Goal: Information Seeking & Learning: Find specific fact

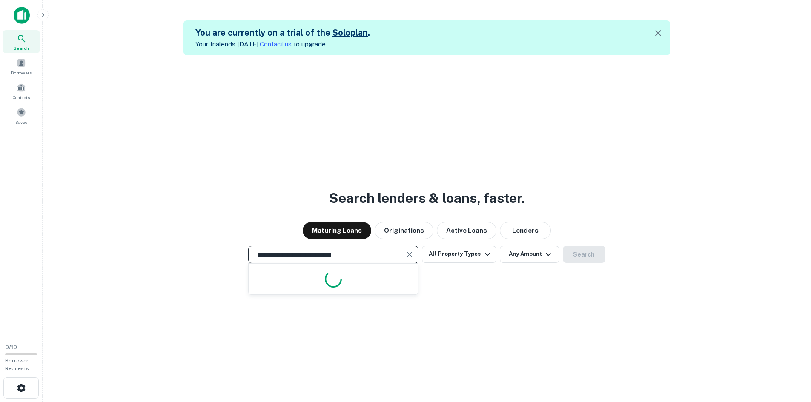
click at [365, 255] on input "**********" at bounding box center [327, 255] width 150 height 10
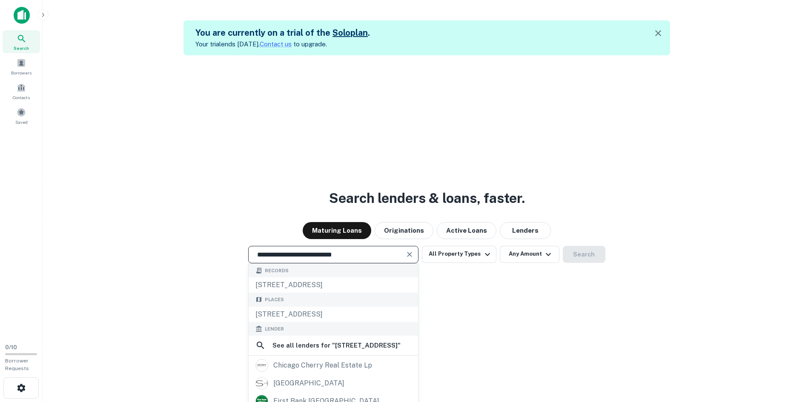
click at [410, 256] on icon "Clear" at bounding box center [409, 254] width 5 height 5
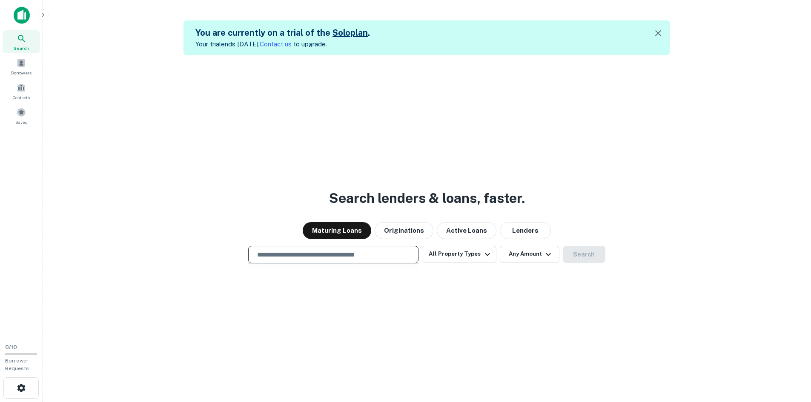
click at [377, 256] on input "text" at bounding box center [333, 255] width 163 height 10
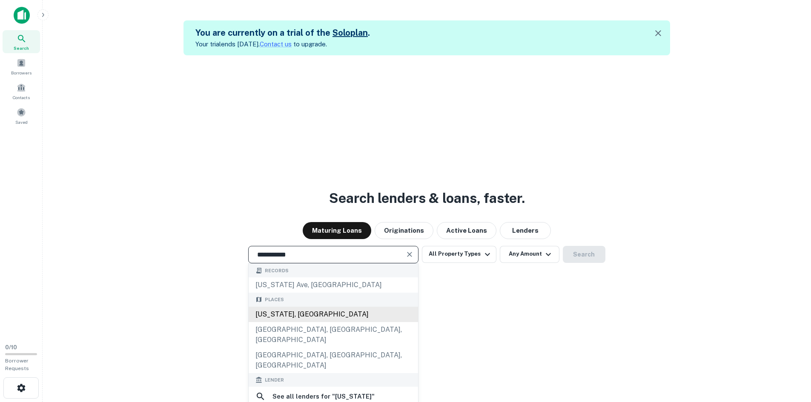
click at [317, 319] on div "[US_STATE], [GEOGRAPHIC_DATA]" at bounding box center [332, 314] width 169 height 15
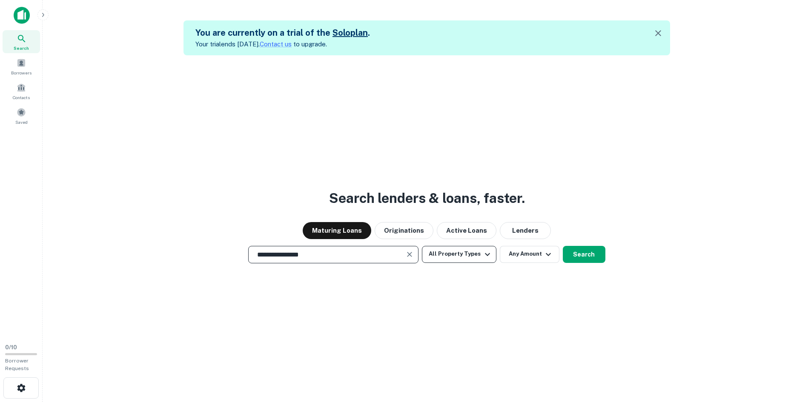
type input "**********"
click at [462, 261] on button "All Property Types" at bounding box center [459, 254] width 74 height 17
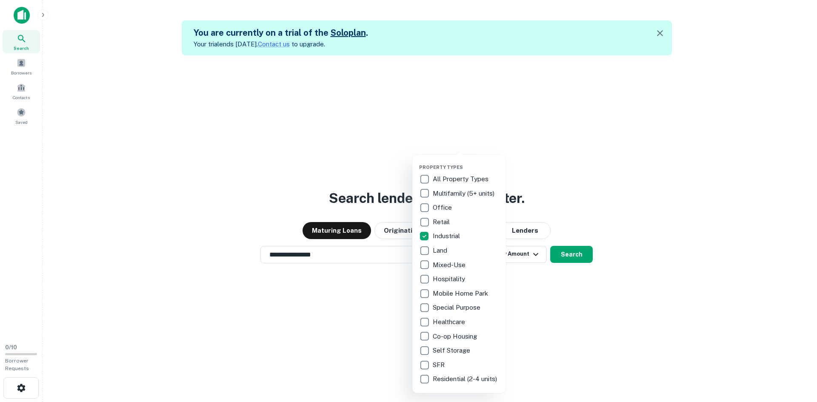
click at [528, 303] on div at bounding box center [408, 201] width 817 height 402
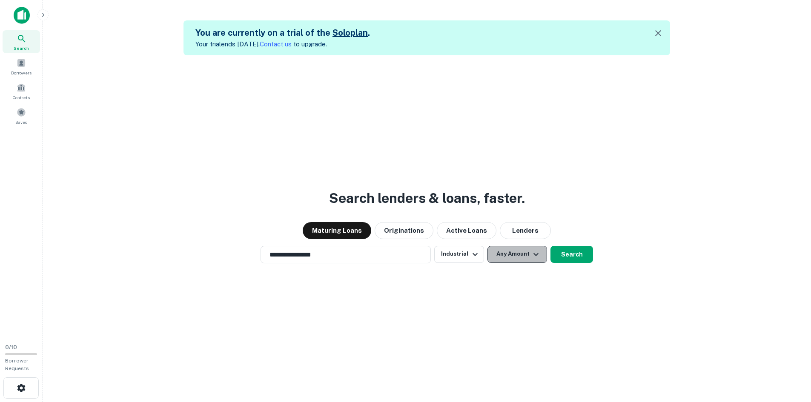
click at [511, 256] on button "Any Amount" at bounding box center [517, 254] width 60 height 17
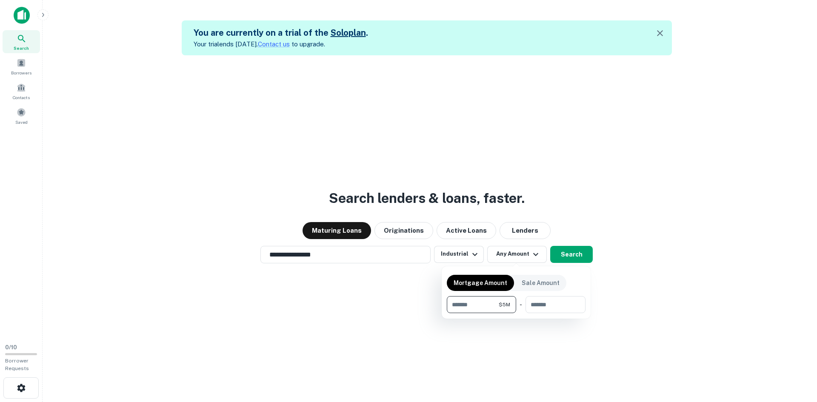
type input "*******"
click at [472, 286] on p "Mortgage Amount" at bounding box center [481, 282] width 54 height 9
click at [572, 256] on div at bounding box center [408, 201] width 817 height 402
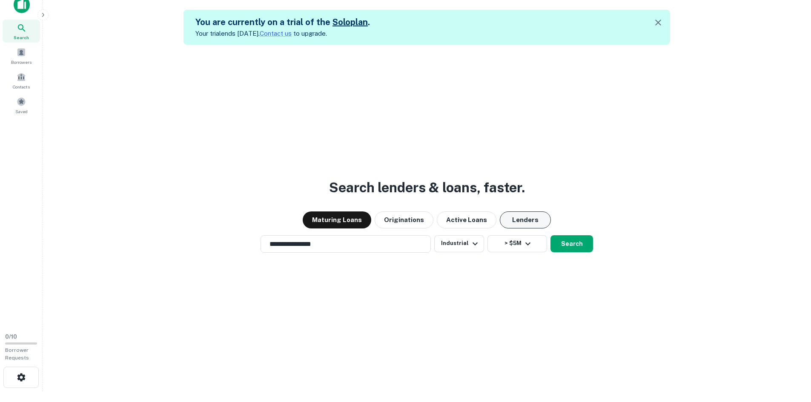
scroll to position [14, 0]
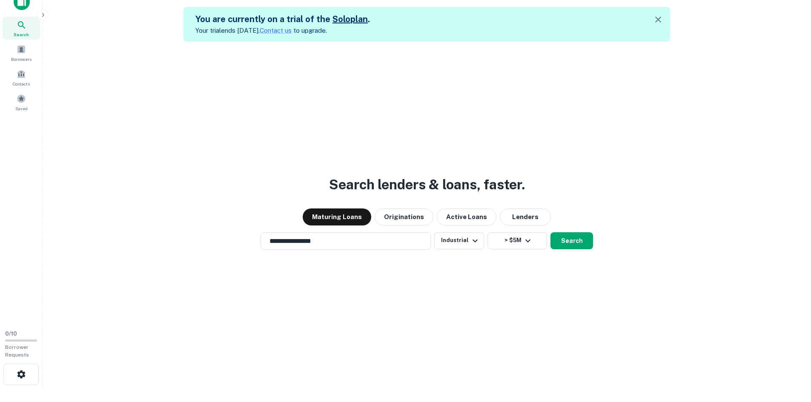
click at [575, 242] on button "Search" at bounding box center [571, 240] width 43 height 17
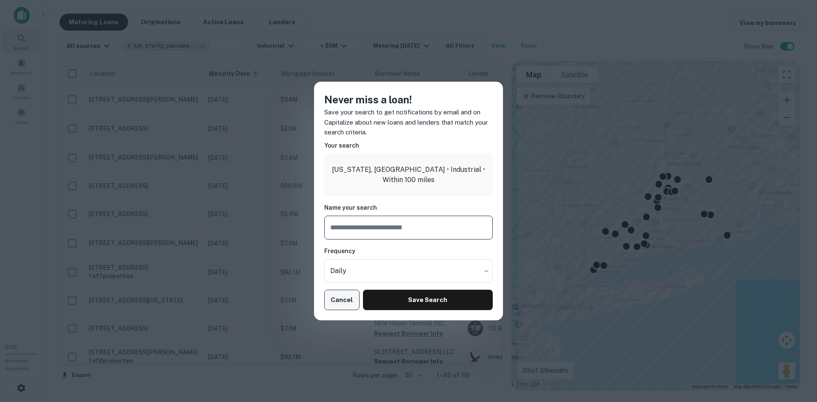
click at [334, 303] on button "Cancel" at bounding box center [341, 300] width 35 height 20
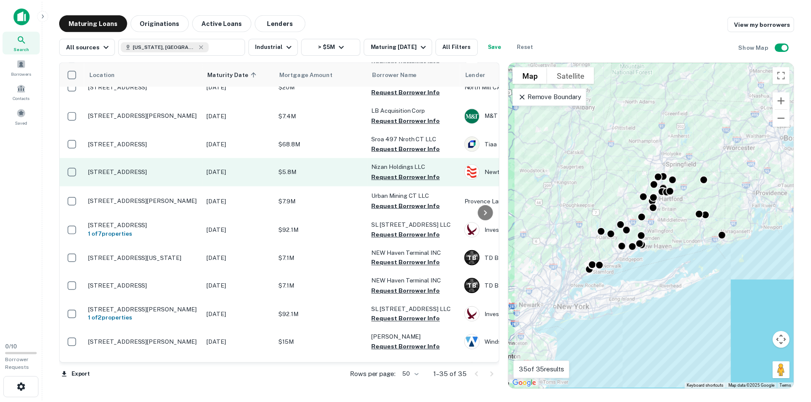
scroll to position [200, 0]
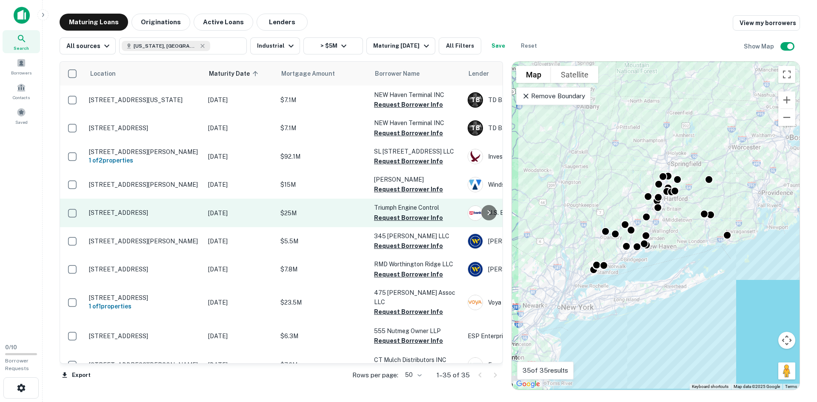
click at [154, 209] on p "[STREET_ADDRESS]" at bounding box center [144, 213] width 111 height 8
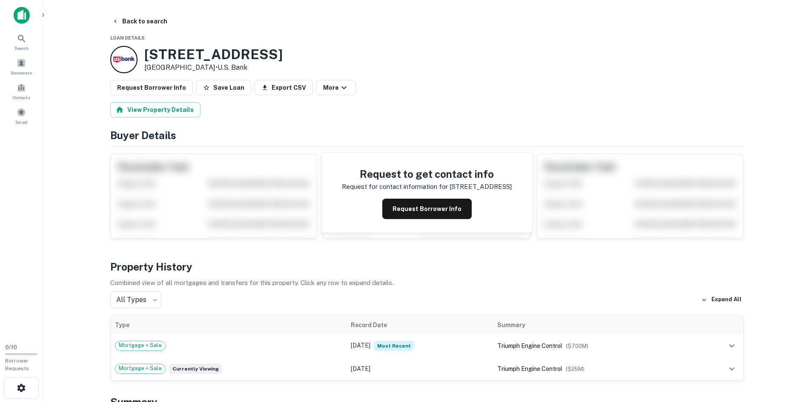
click at [238, 52] on h3 "[STREET_ADDRESS]" at bounding box center [213, 54] width 138 height 16
copy h3 "[STREET_ADDRESS]"
